Goal: Information Seeking & Learning: Understand process/instructions

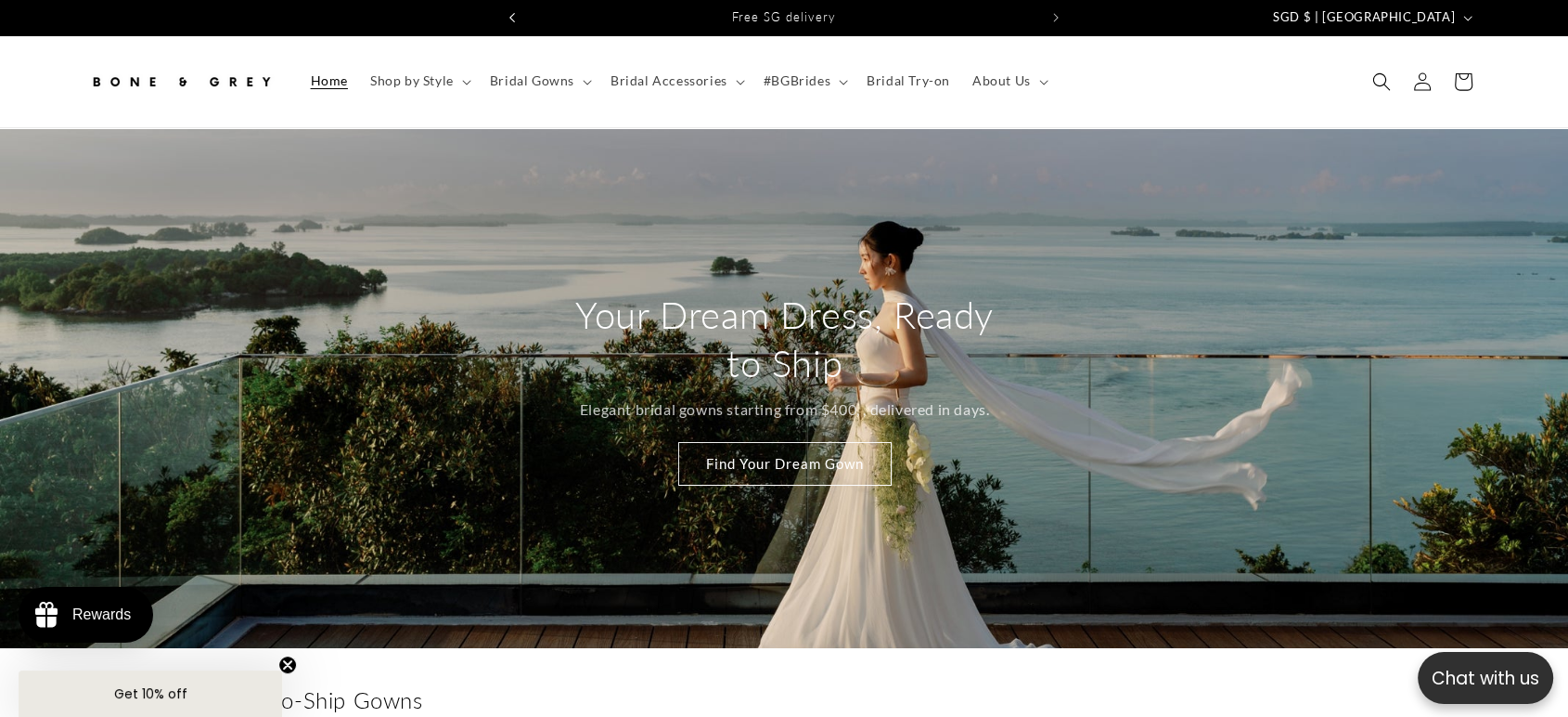
click at [507, 16] on button "Previous announcement" at bounding box center [512, 18] width 41 height 36
click at [1059, 16] on button "Next announcement" at bounding box center [1055, 18] width 41 height 36
click at [1057, 17] on icon "Next announcement" at bounding box center [1056, 17] width 6 height 9
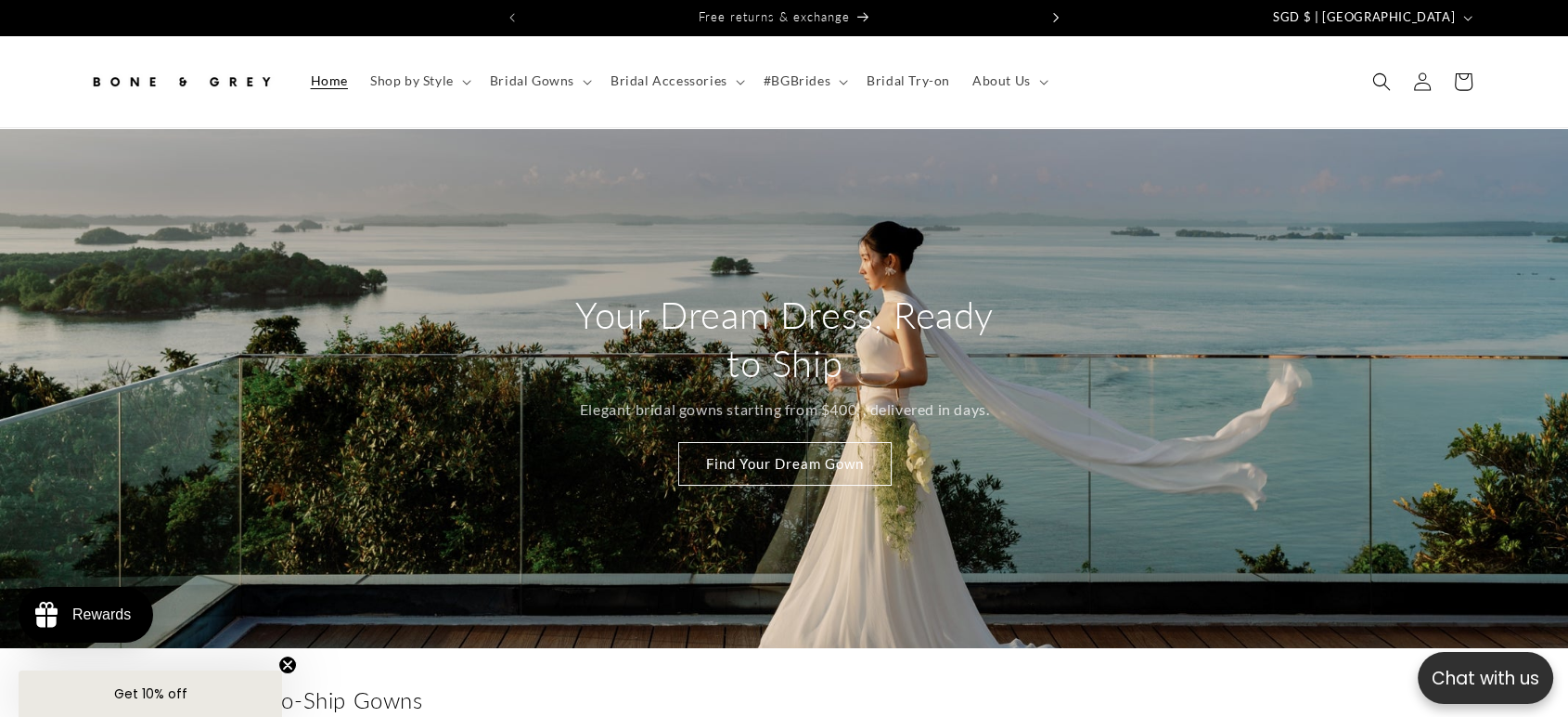
click at [1057, 17] on icon "Next announcement" at bounding box center [1056, 17] width 6 height 9
click at [514, 15] on icon "Previous announcement" at bounding box center [513, 18] width 7 height 10
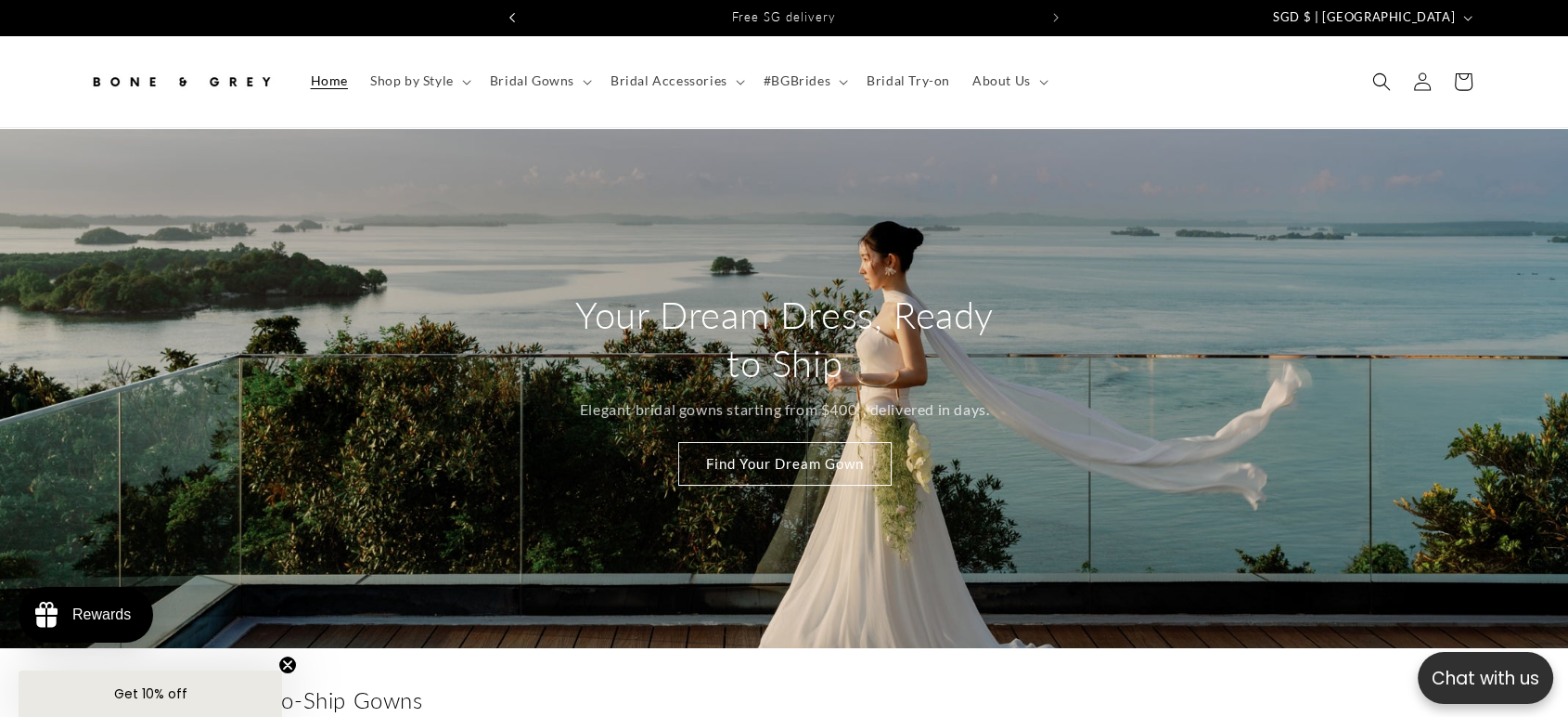
click at [514, 15] on icon "Previous announcement" at bounding box center [513, 18] width 7 height 10
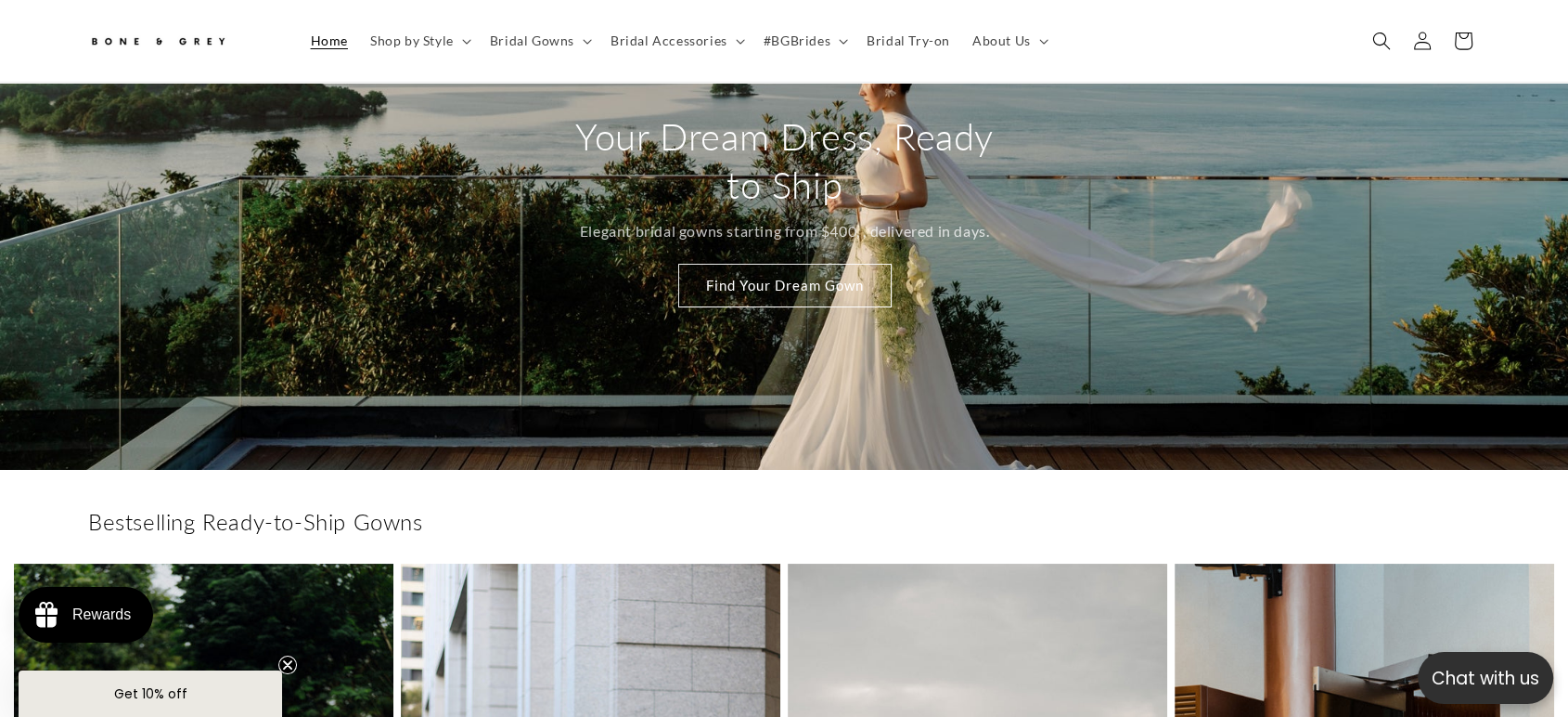
scroll to position [0, 0]
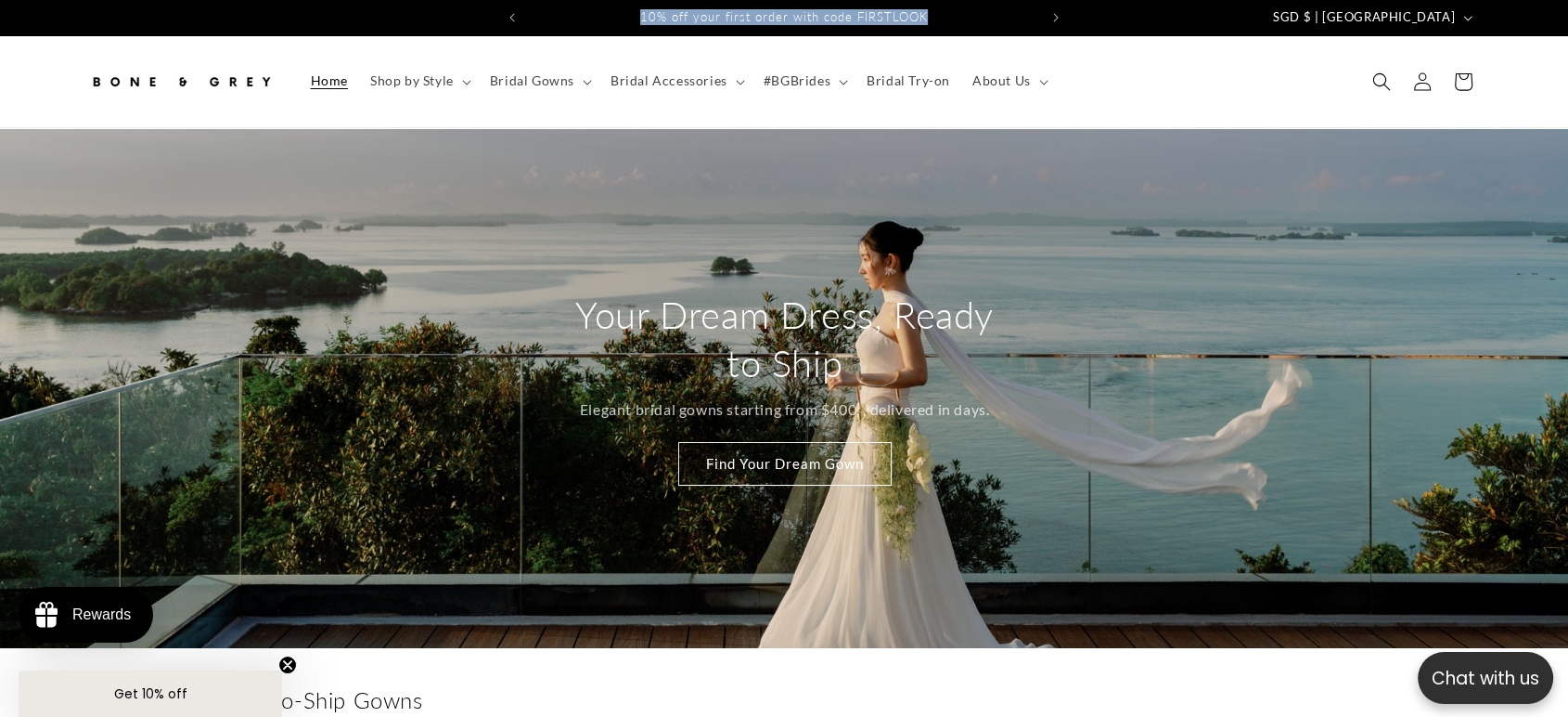
drag, startPoint x: 641, startPoint y: 16, endPoint x: 924, endPoint y: 13, distance: 283.0
click at [924, 13] on span "10% off your first order with code FIRSTLOOK" at bounding box center [784, 16] width 288 height 15
copy span "10% off your first order with code FIRSTLOOK"
click at [702, 12] on span "10% off your first order with code FIRSTLOOK" at bounding box center [784, 16] width 288 height 15
drag, startPoint x: 643, startPoint y: 16, endPoint x: 932, endPoint y: 19, distance: 289.0
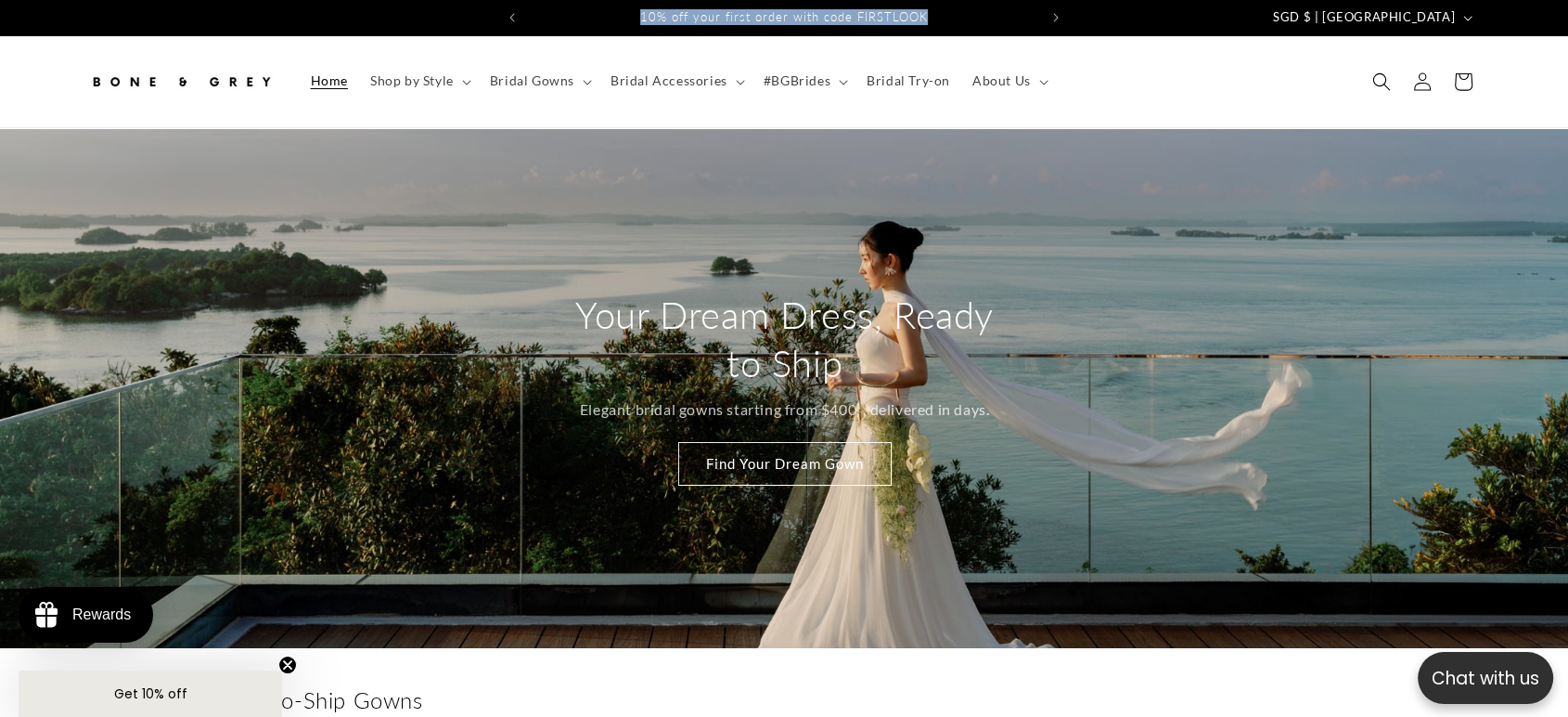
click at [932, 19] on div "10% off your first order with code FIRSTLOOK" at bounding box center [784, 18] width 503 height 36
copy span "10% off your first order with code FIRSTLOOK"
click at [981, 90] on summary "About Us" at bounding box center [1009, 80] width 95 height 39
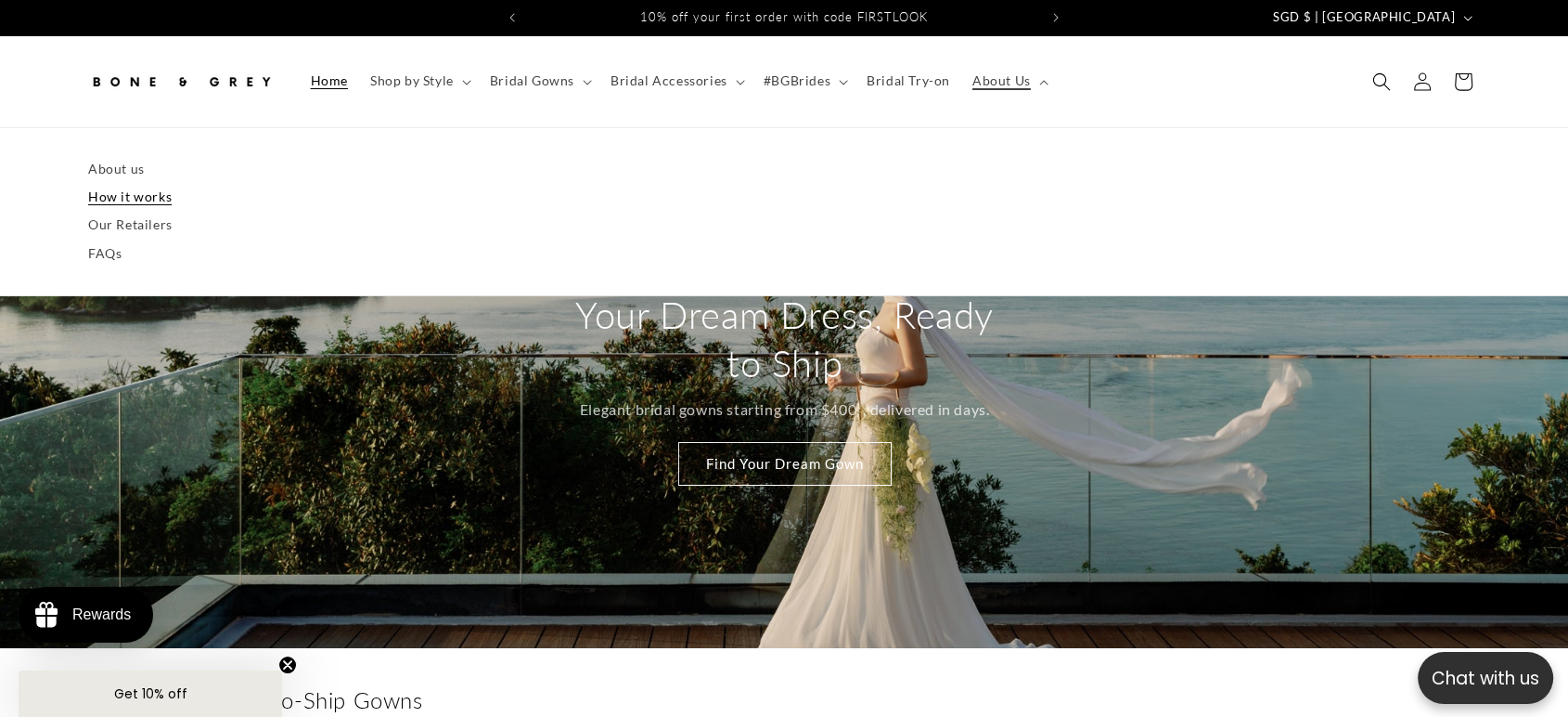
click at [111, 191] on link "How it works" at bounding box center [784, 197] width 1392 height 28
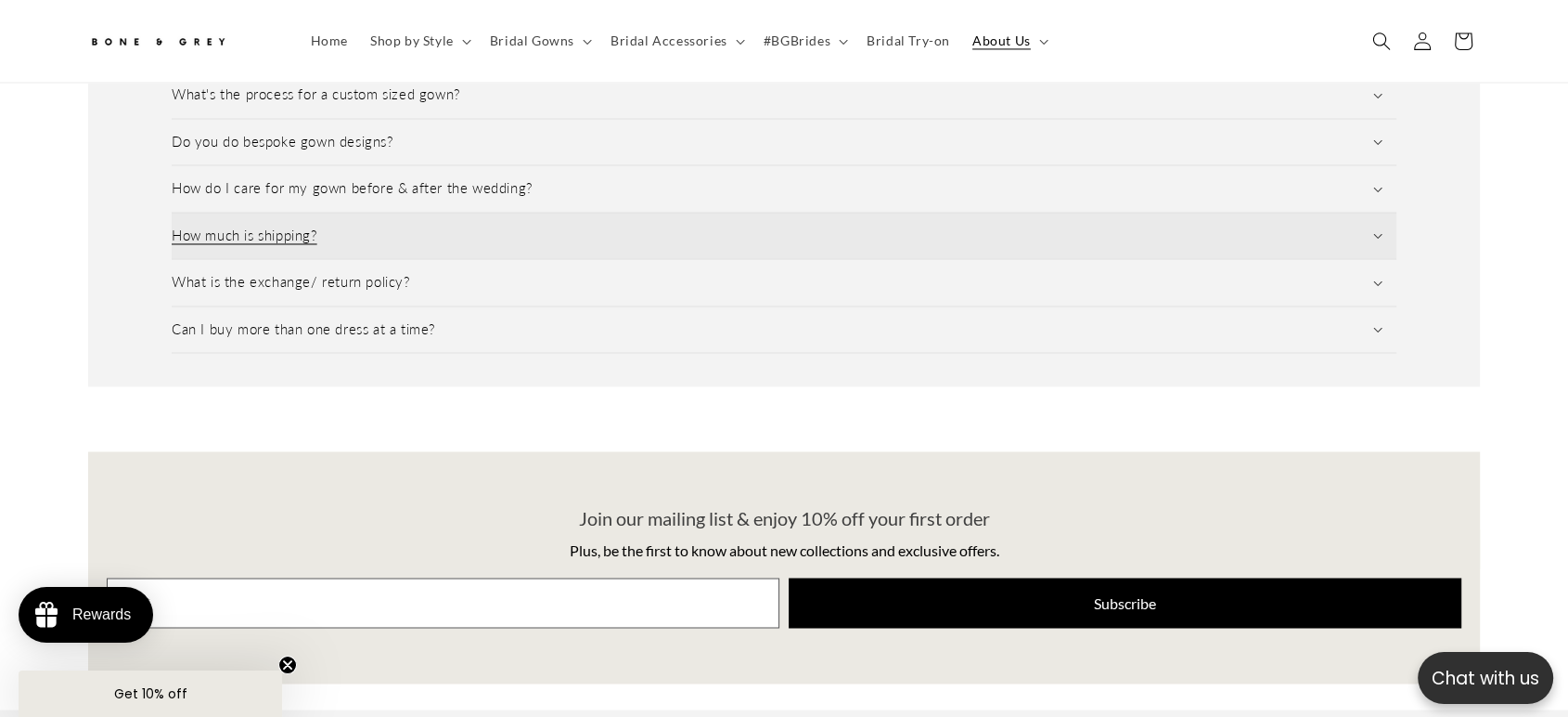
scroll to position [2983, 0]
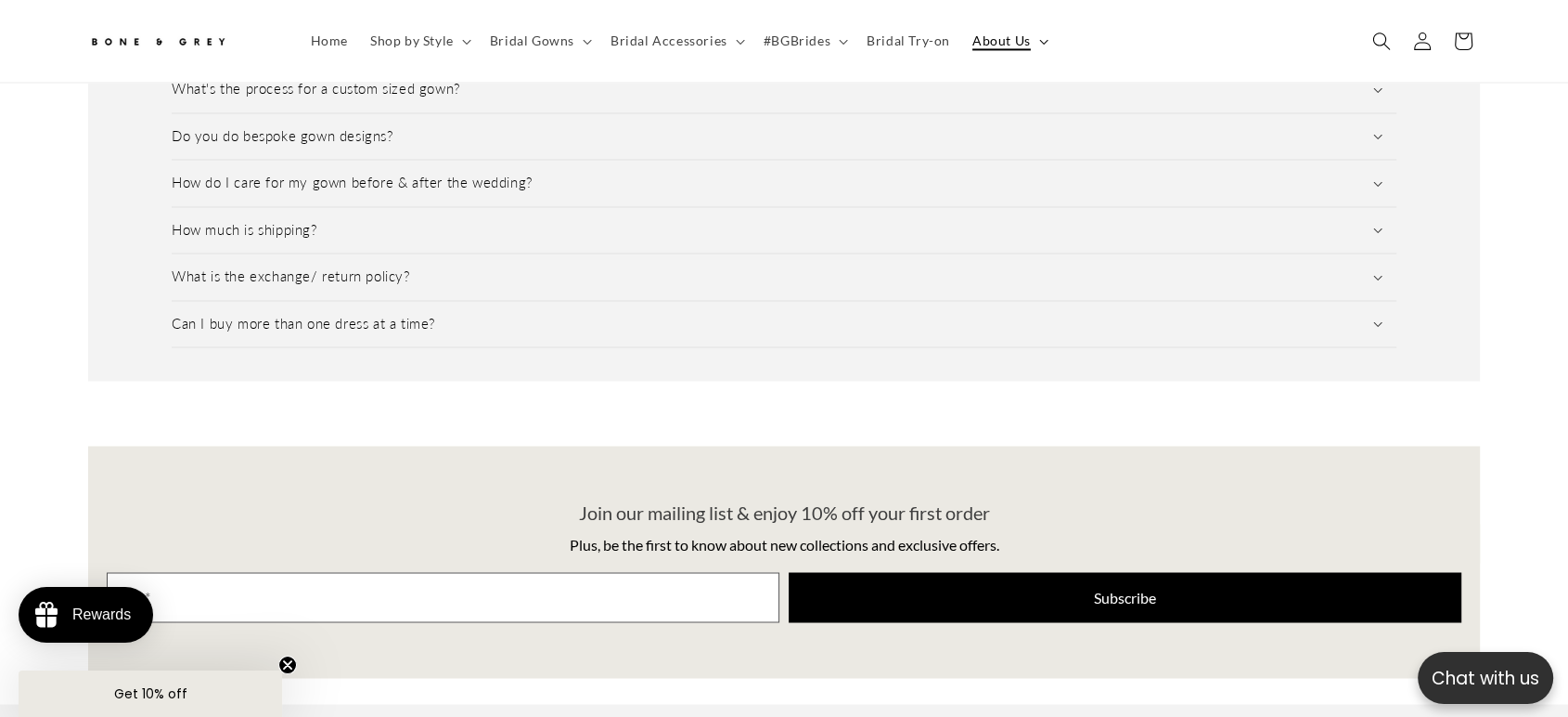
click at [1010, 43] on span "About Us" at bounding box center [1001, 41] width 58 height 17
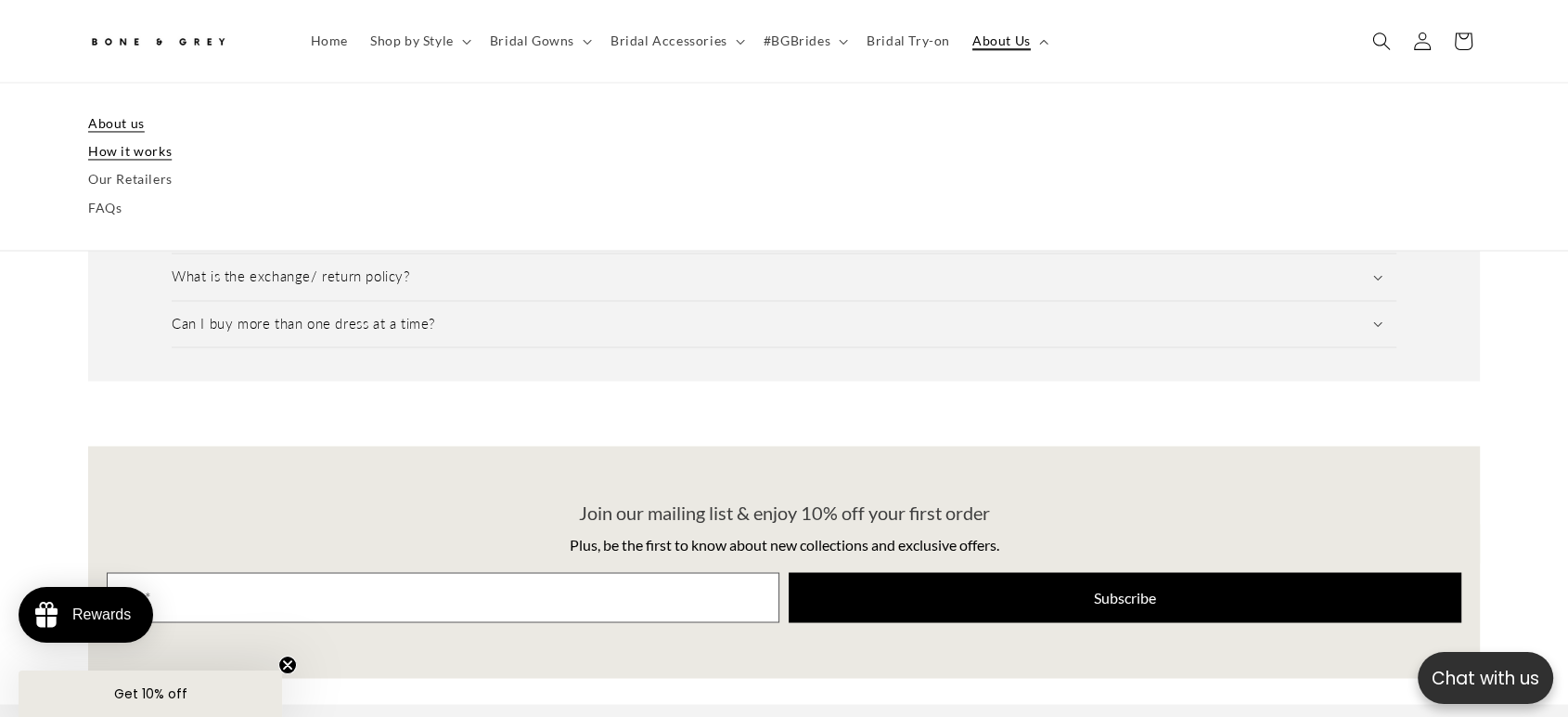
scroll to position [0, 1020]
click at [127, 122] on link "About us" at bounding box center [784, 124] width 1392 height 28
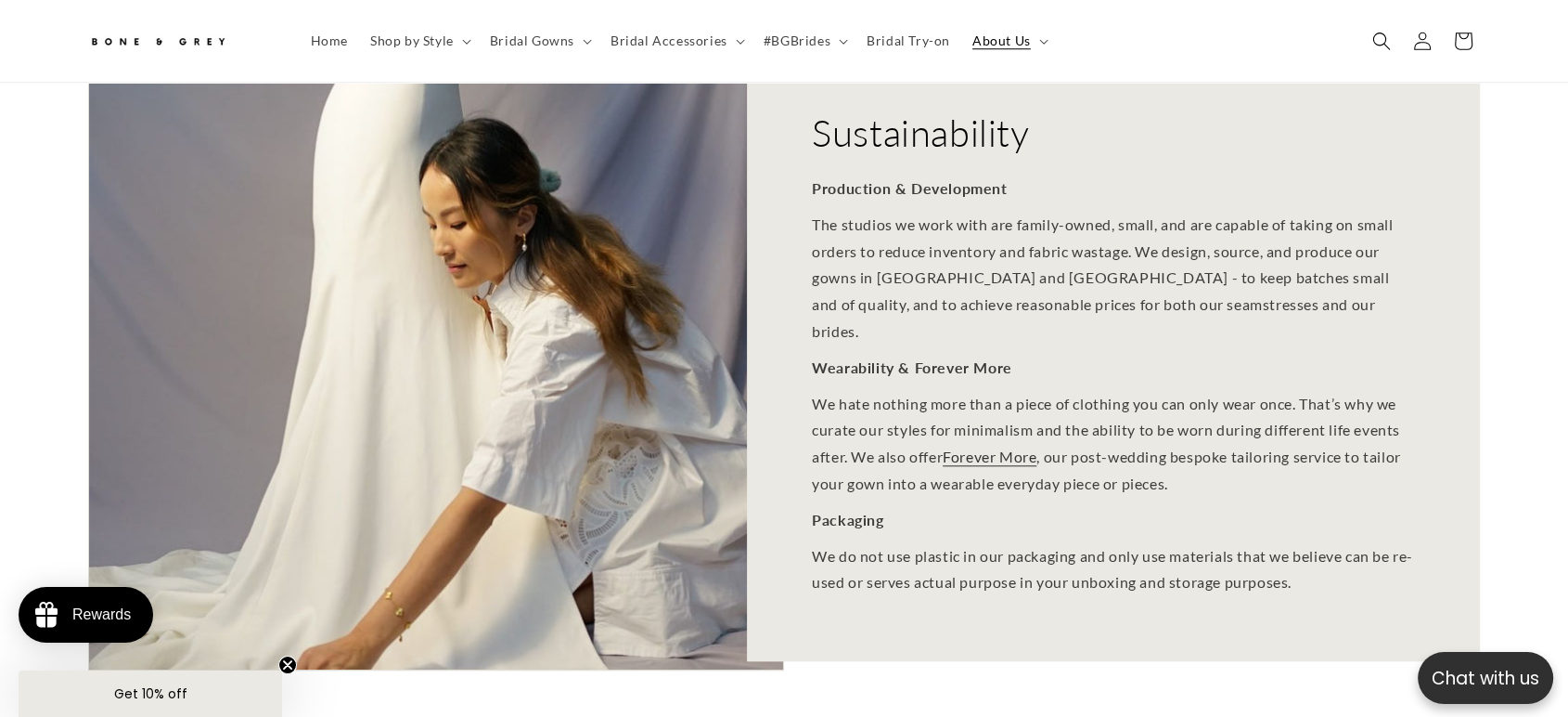
scroll to position [1846, 0]
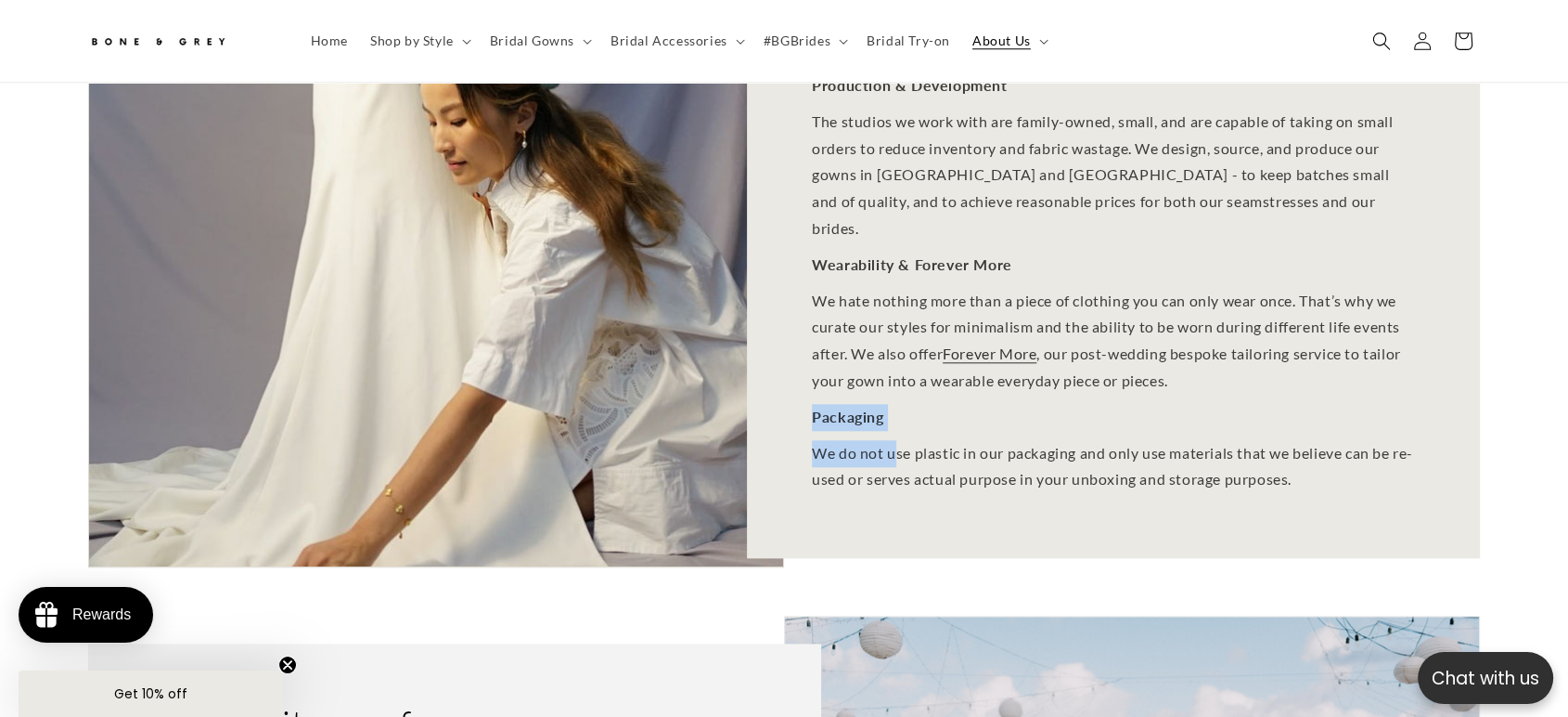
drag, startPoint x: 812, startPoint y: 387, endPoint x: 902, endPoint y: 416, distance: 94.6
click at [902, 416] on div "Production & Development The studios we work with are family-owned, small, and …" at bounding box center [1113, 282] width 603 height 421
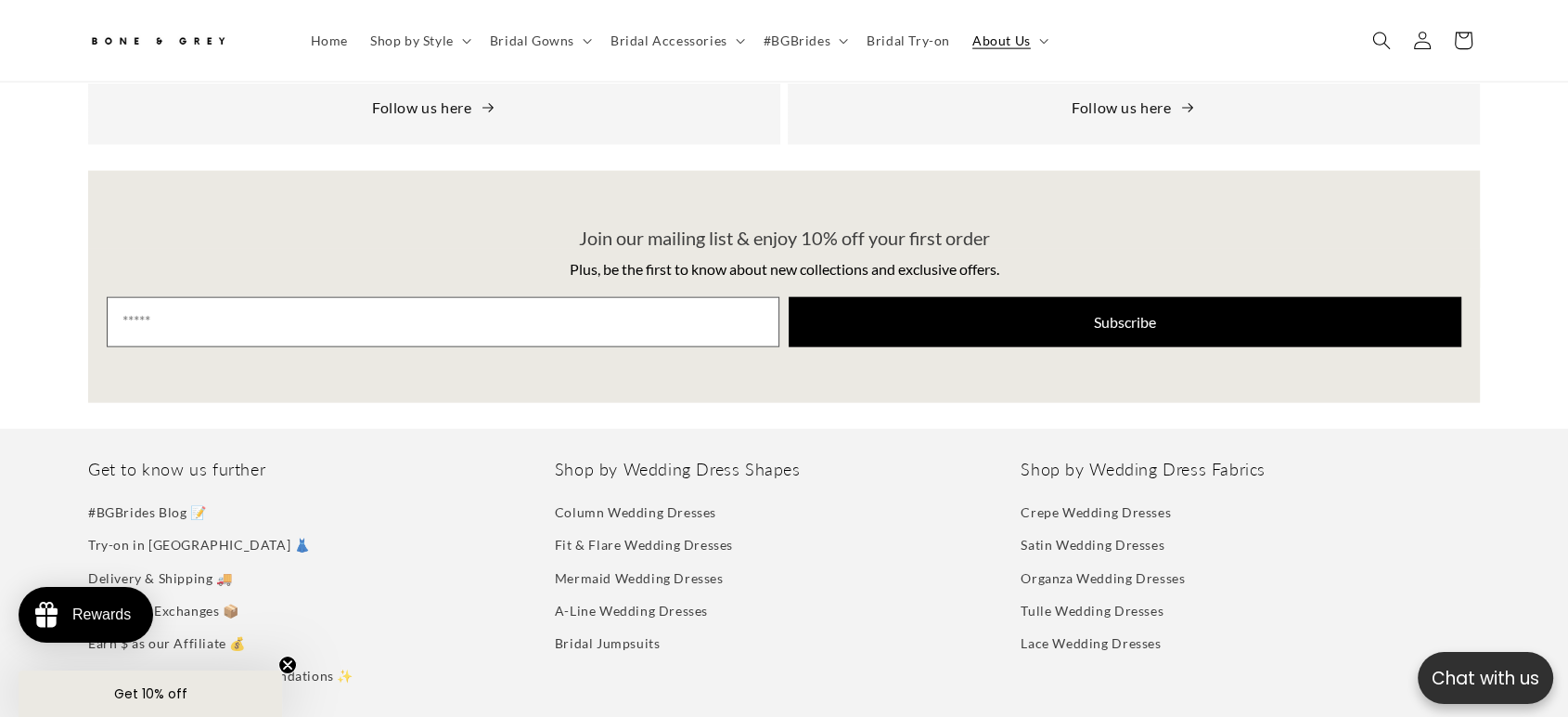
scroll to position [4322, 0]
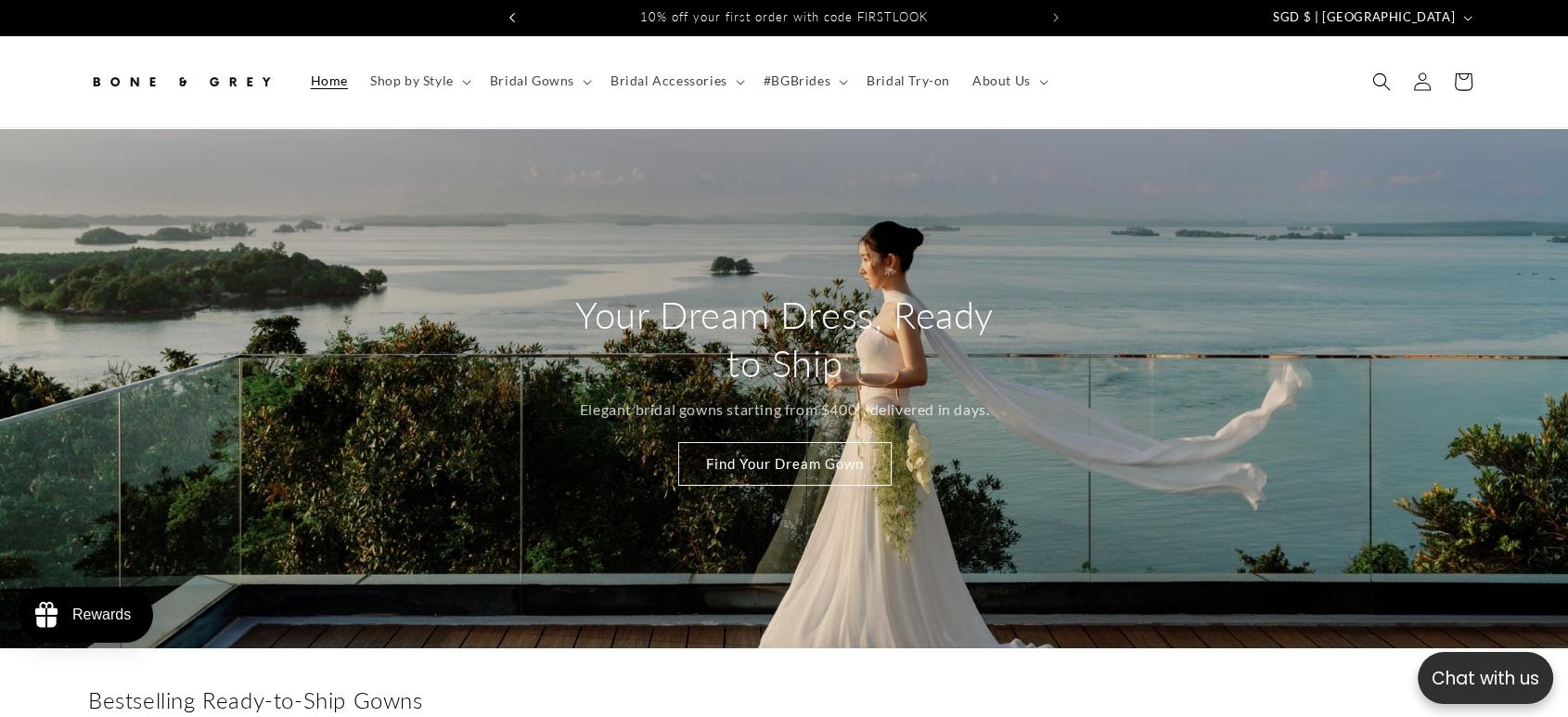
click at [514, 19] on icon "Previous announcement" at bounding box center [513, 18] width 7 height 10
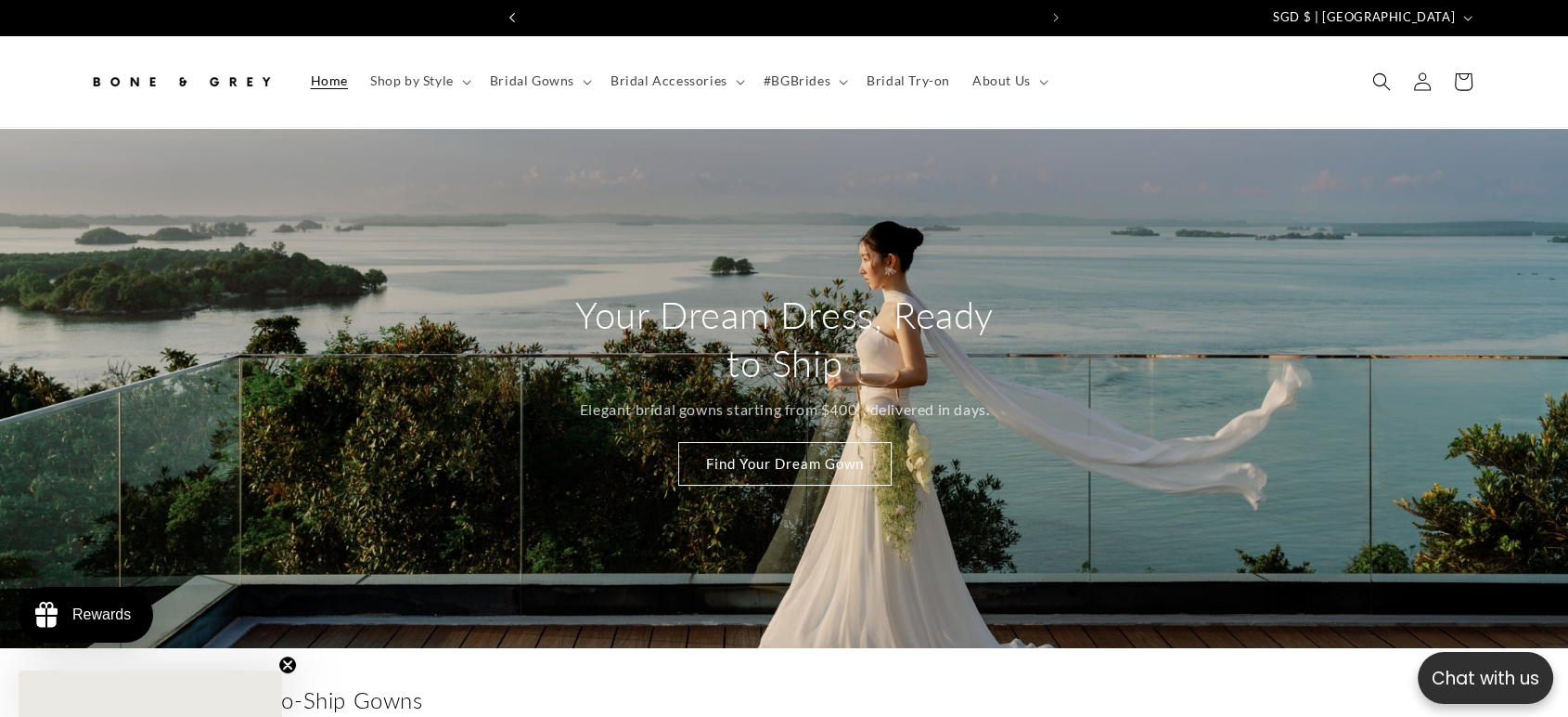
scroll to position [0, 1020]
click at [514, 19] on icon "Previous announcement" at bounding box center [513, 18] width 7 height 10
